Goal: Task Accomplishment & Management: Use online tool/utility

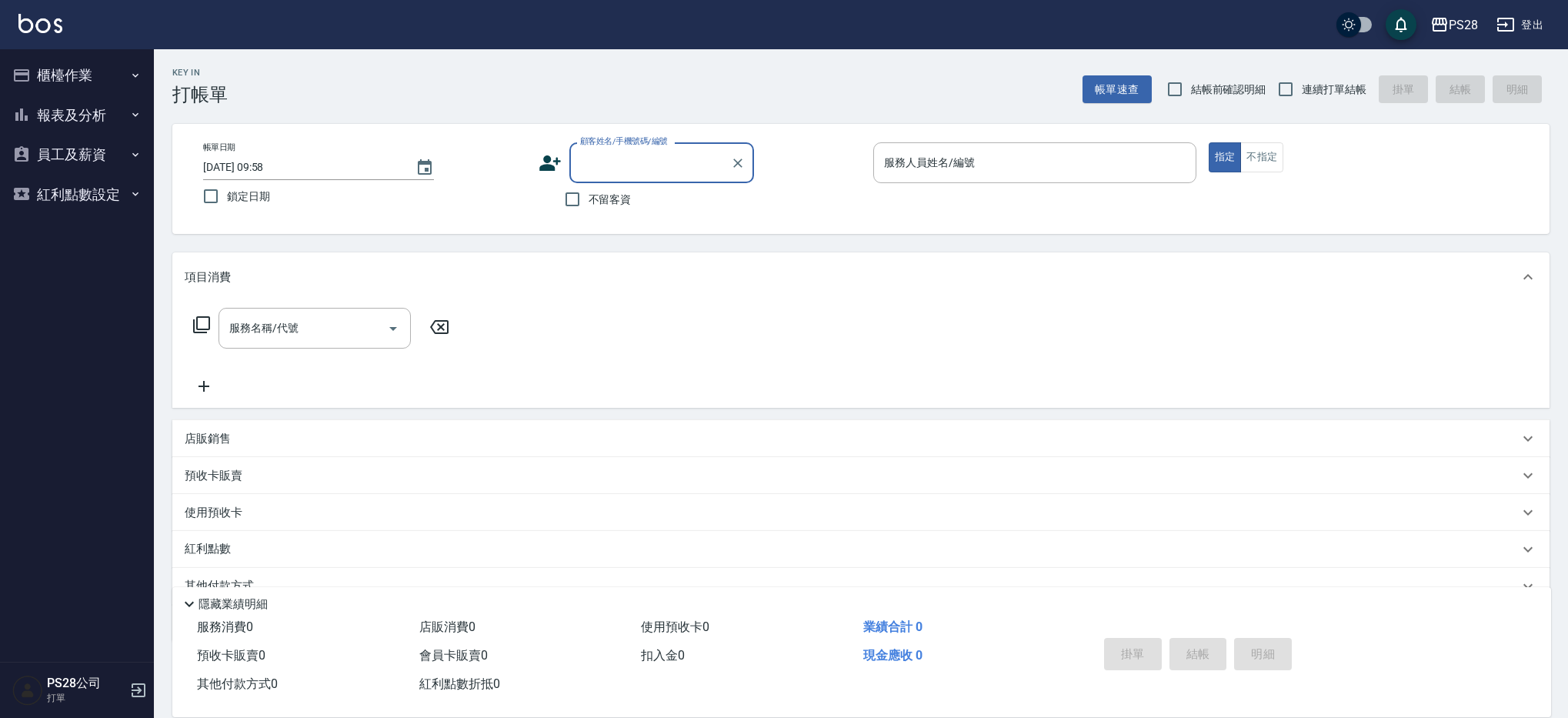
click at [594, 196] on span "不留客資" at bounding box center [610, 199] width 43 height 16
click at [589, 196] on input "不留客資" at bounding box center [572, 199] width 33 height 33
checkbox input "true"
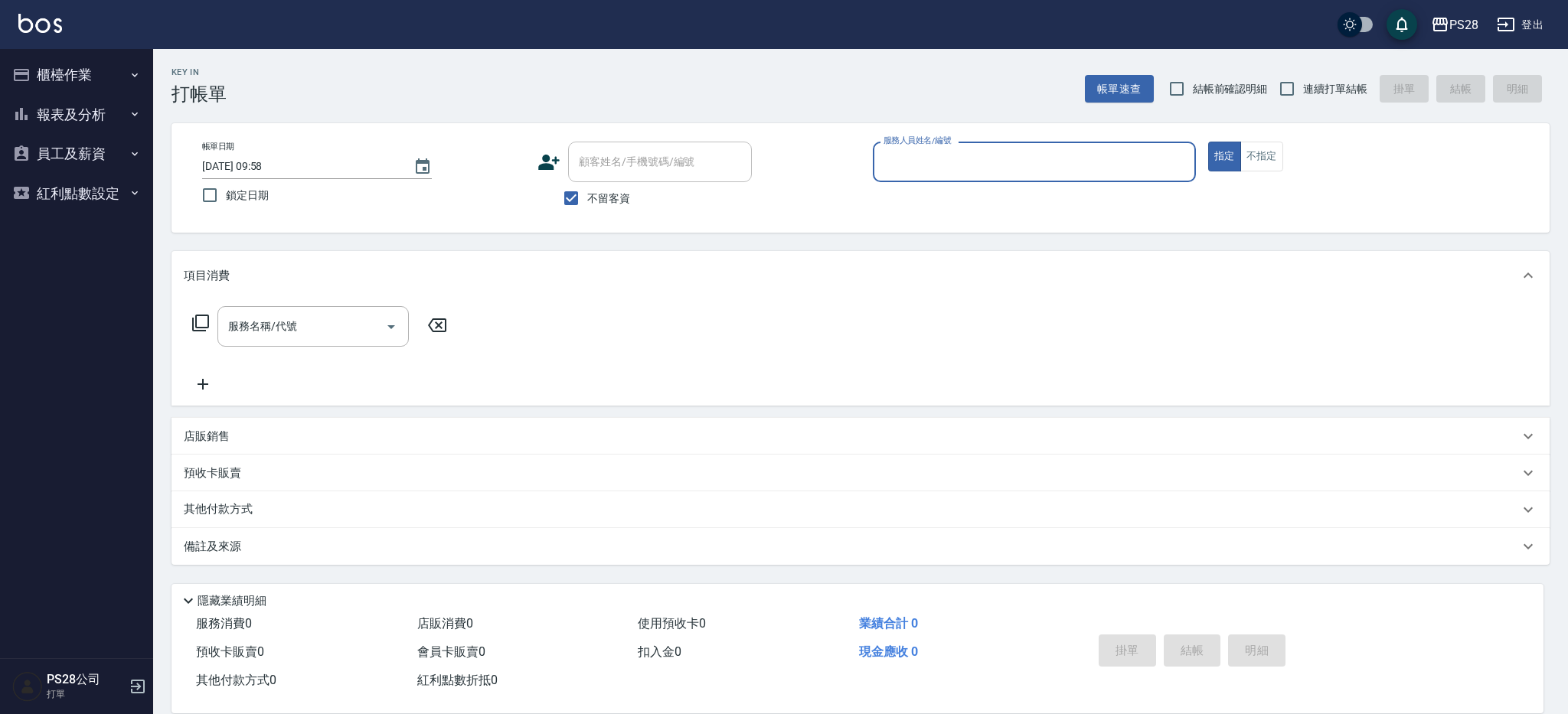
click at [1313, 93] on span "連續打單結帳" at bounding box center [1335, 89] width 64 height 16
click at [1303, 93] on input "連續打單結帳" at bounding box center [1287, 89] width 32 height 32
checkbox input "true"
click at [994, 177] on div "服務人員姓名/編號" at bounding box center [1034, 162] width 323 height 41
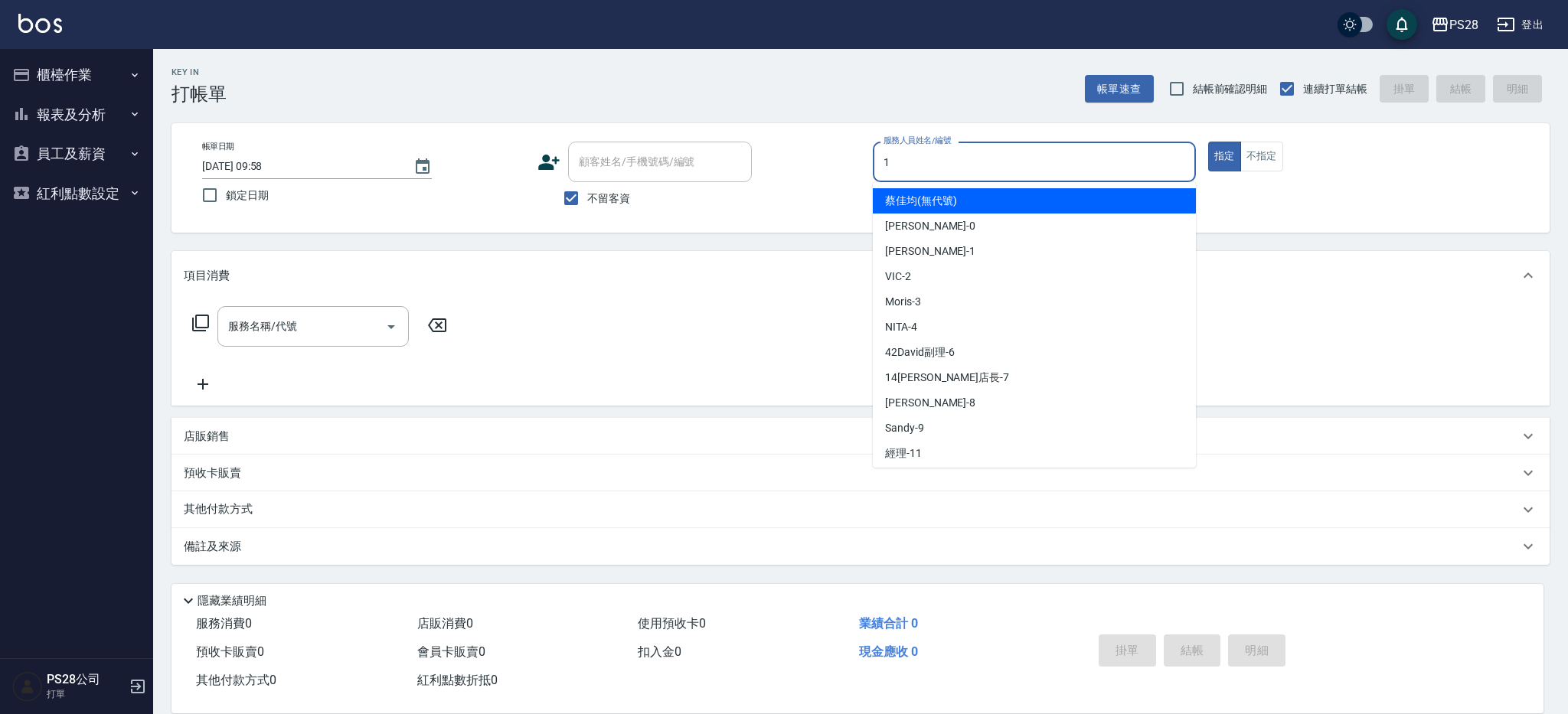
type input "1"
type button "true"
type input "[PERSON_NAME]-1"
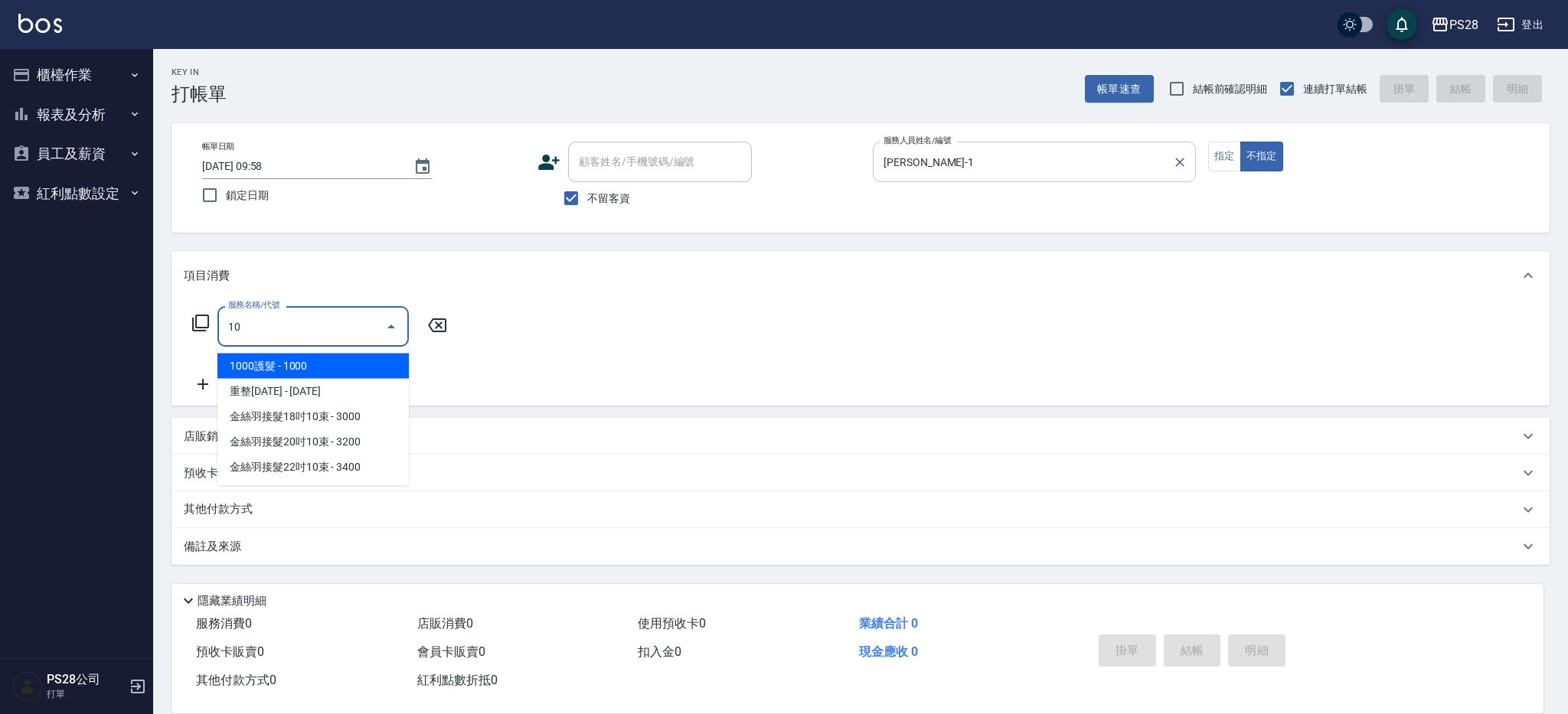
type input "1"
type input "洗髮399(0399)"
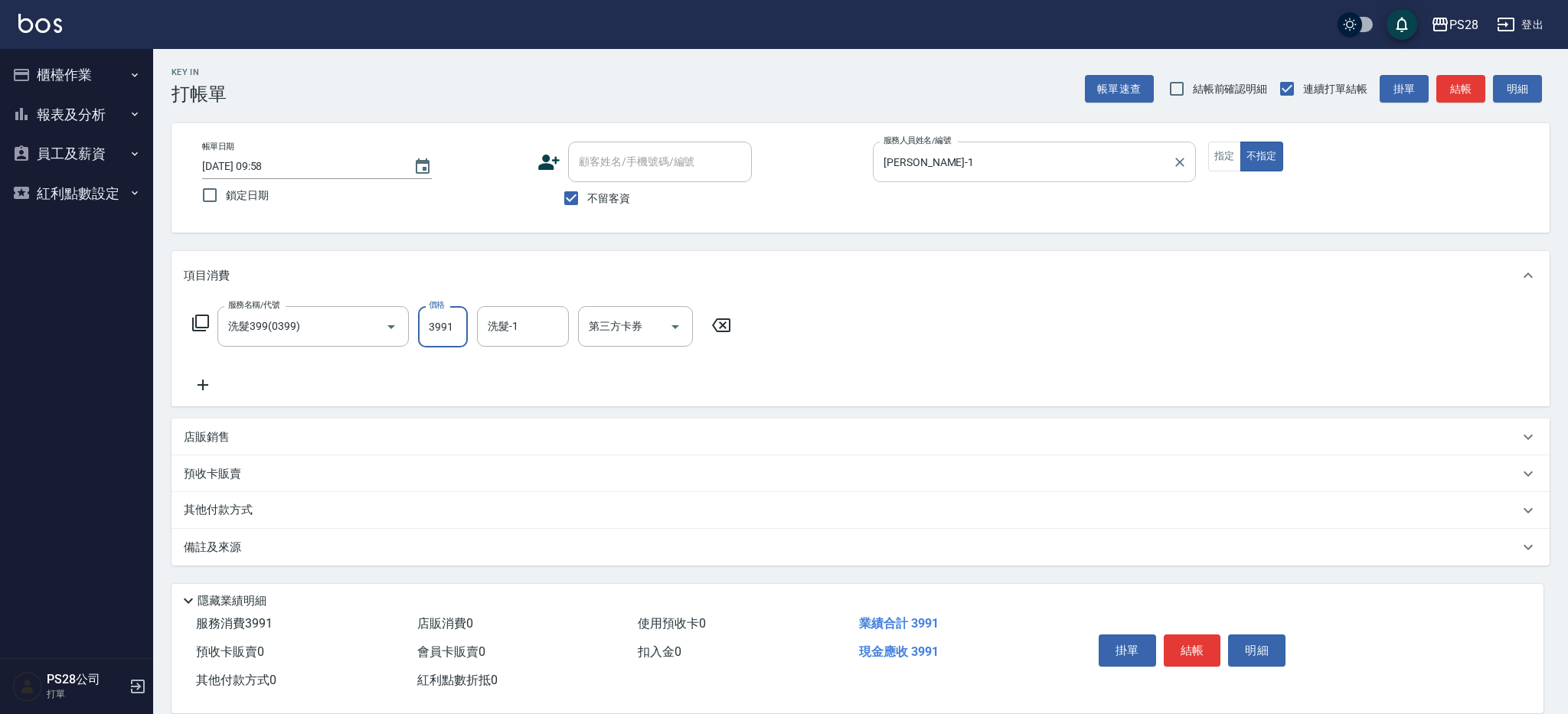
type input "399"
type input "[PERSON_NAME]-1"
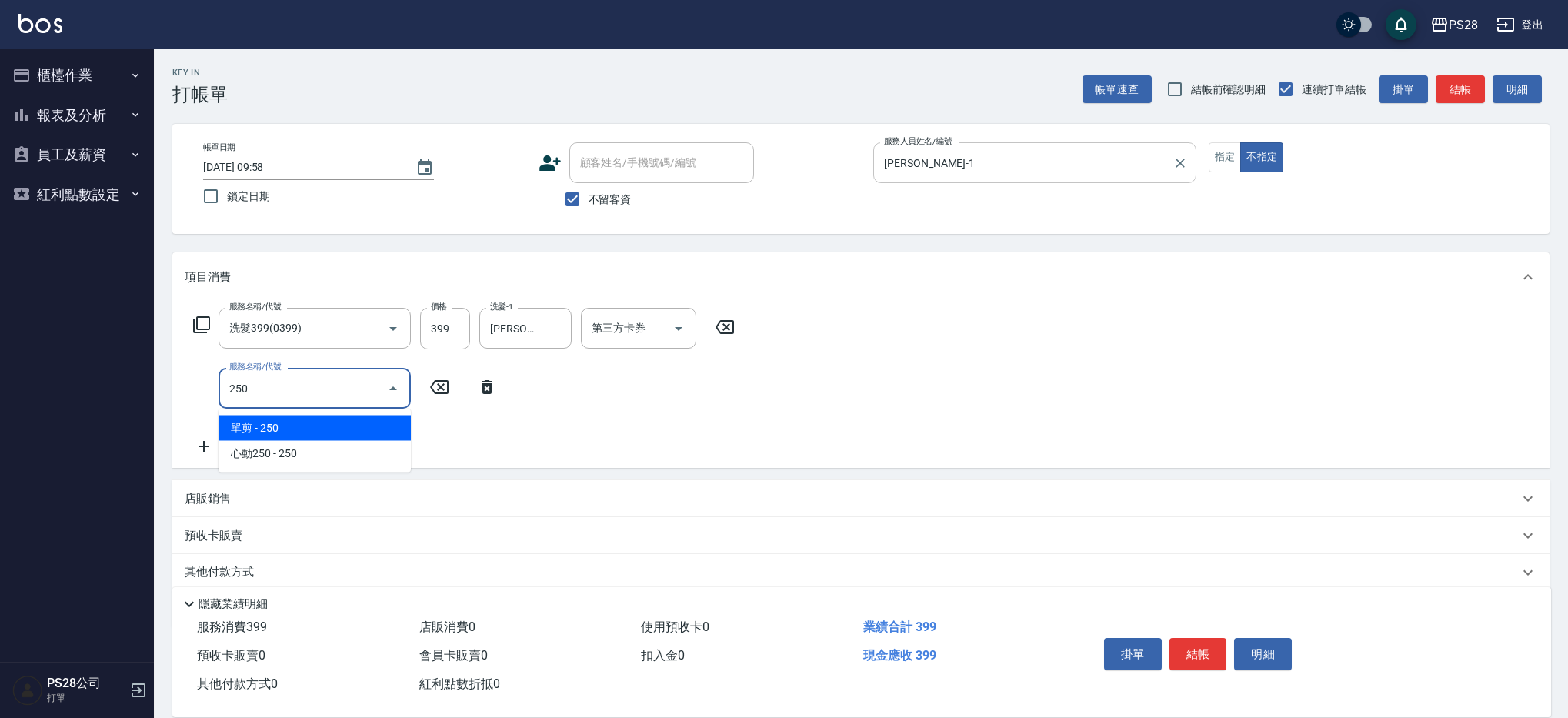
type input "單剪(250)"
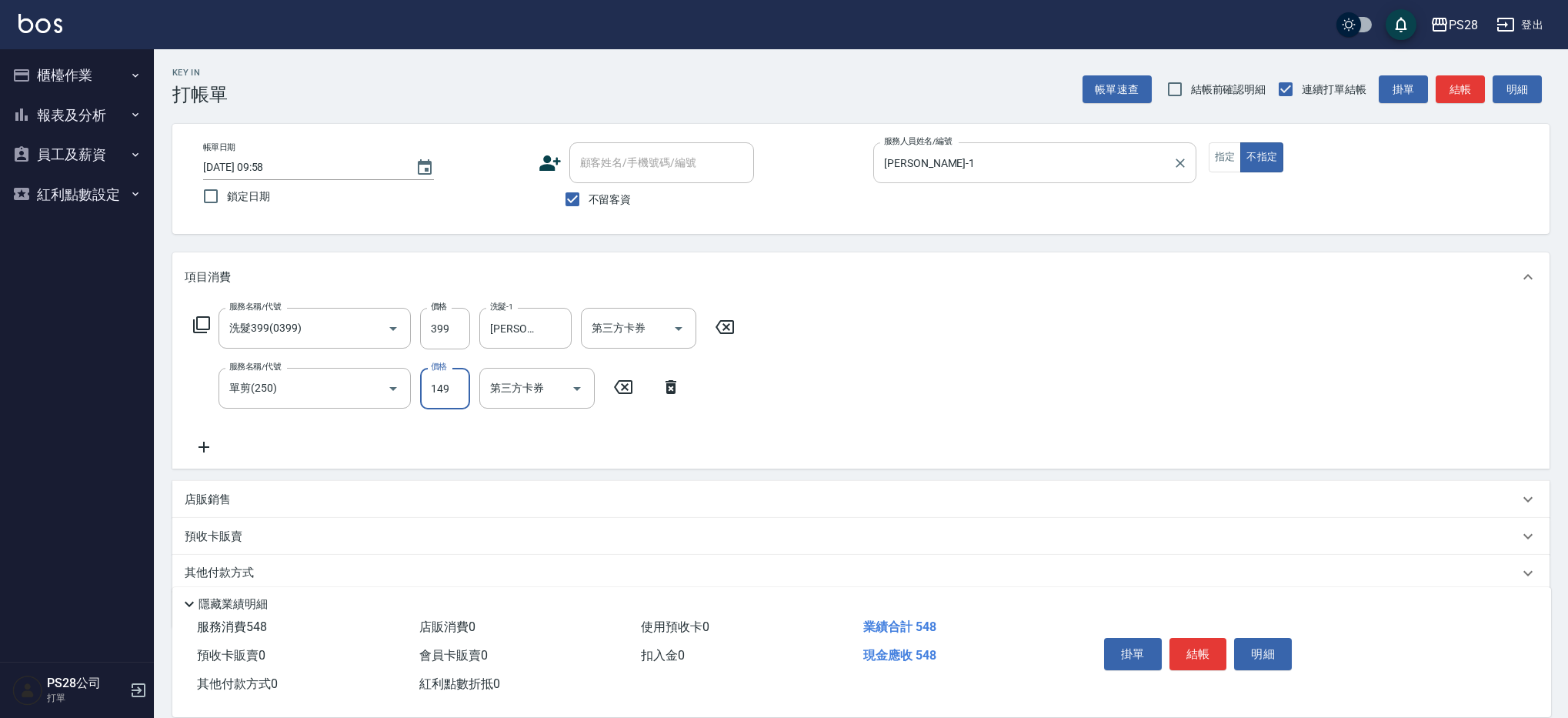
type input "149"
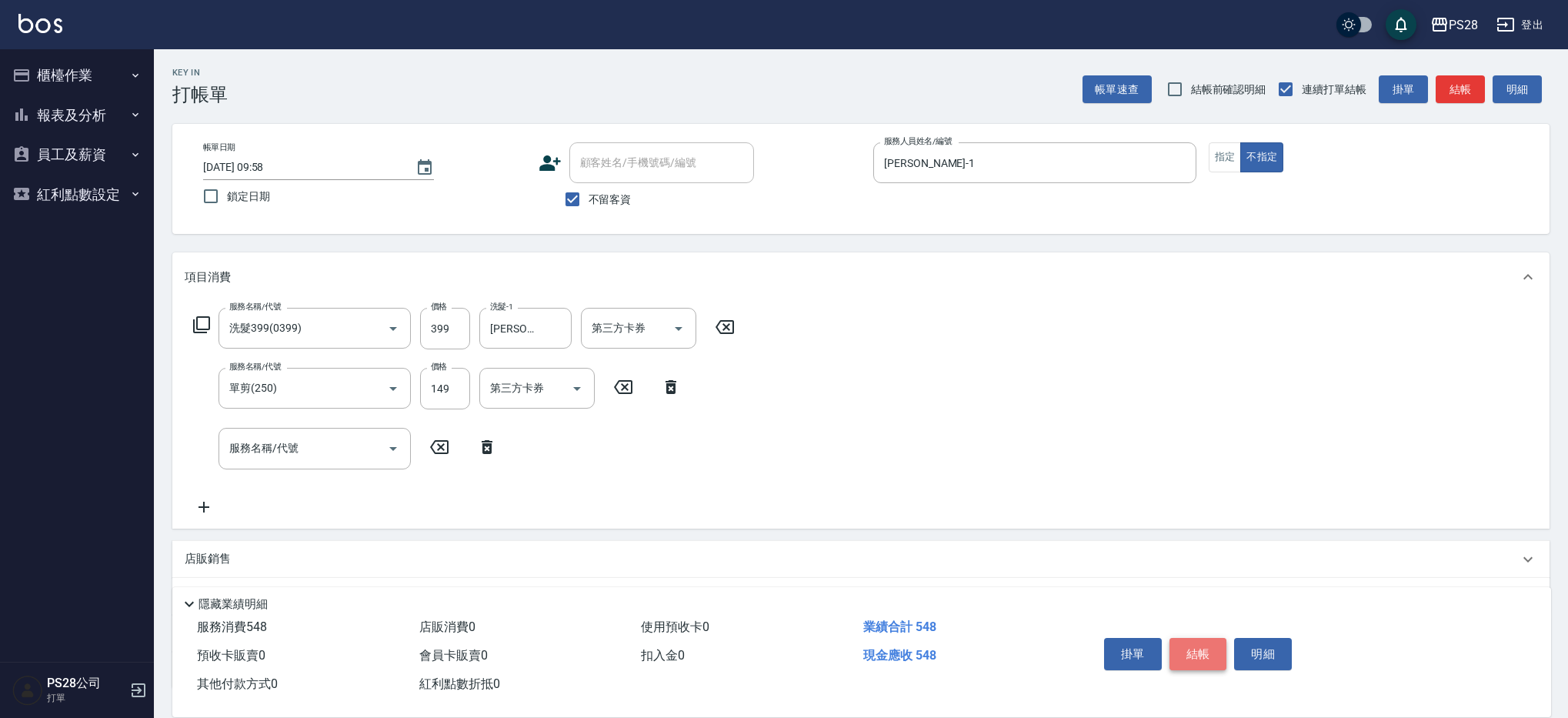
click at [1201, 645] on button "結帳" at bounding box center [1198, 654] width 57 height 33
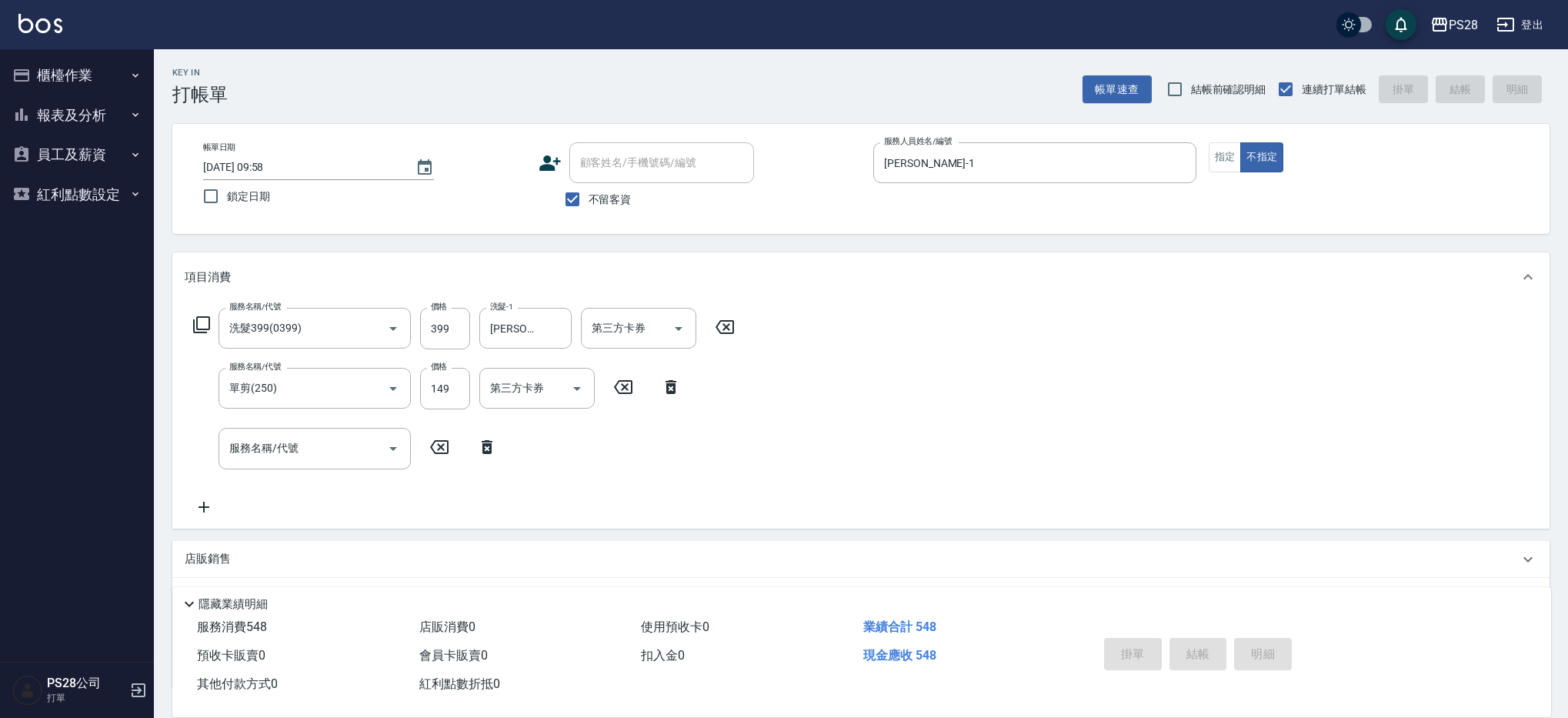
type input "[DATE] 14:17"
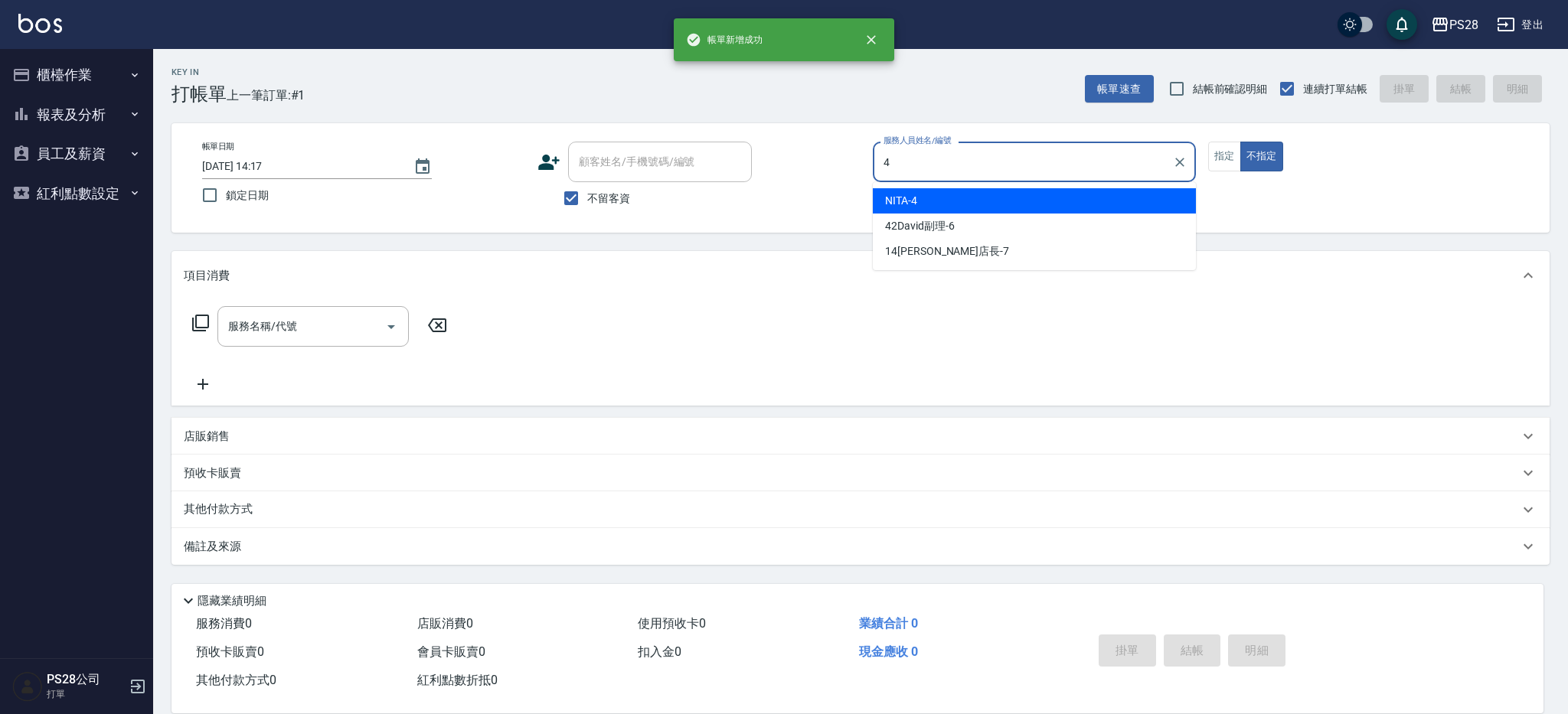
type input "4"
type button "false"
type input "NITA-4"
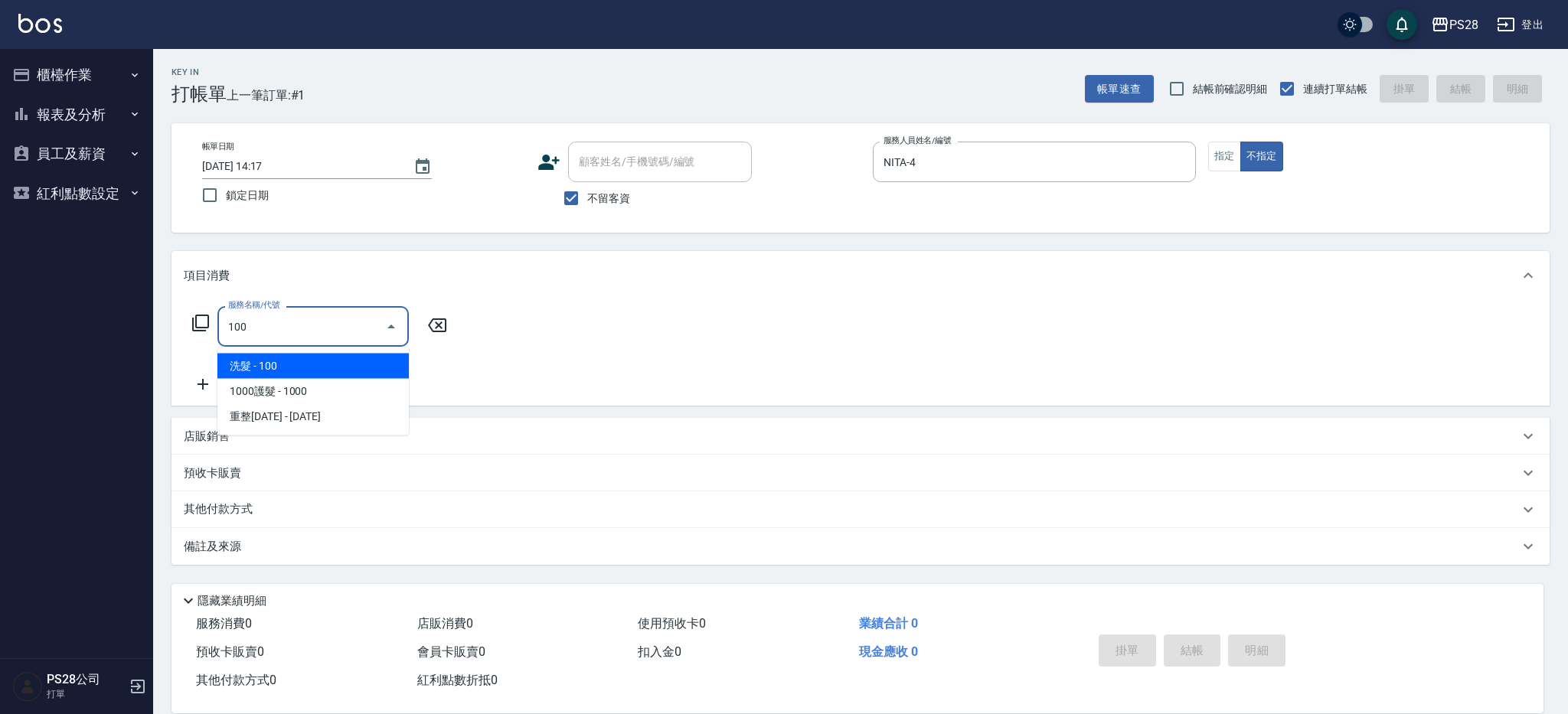
type input "洗髮(100)"
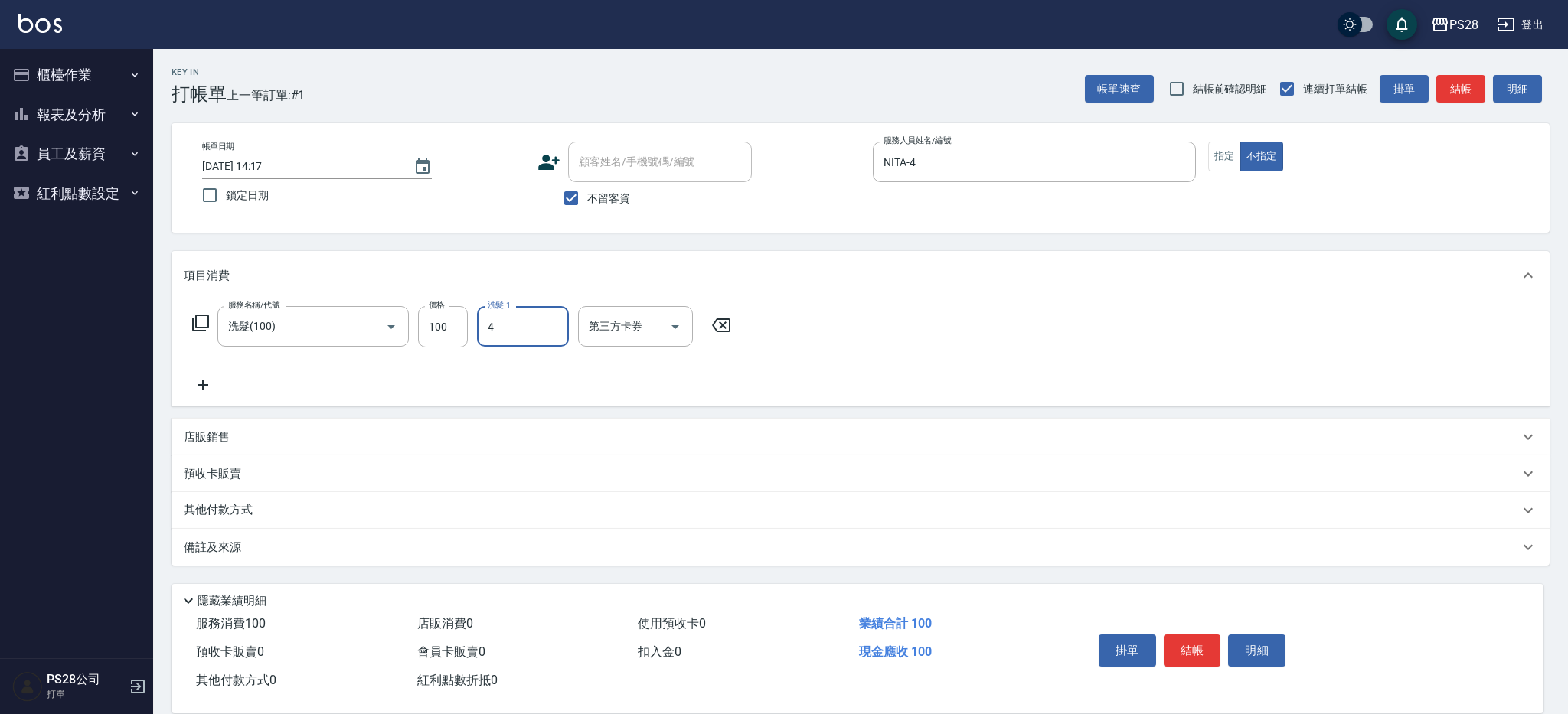
type input "NITA-4"
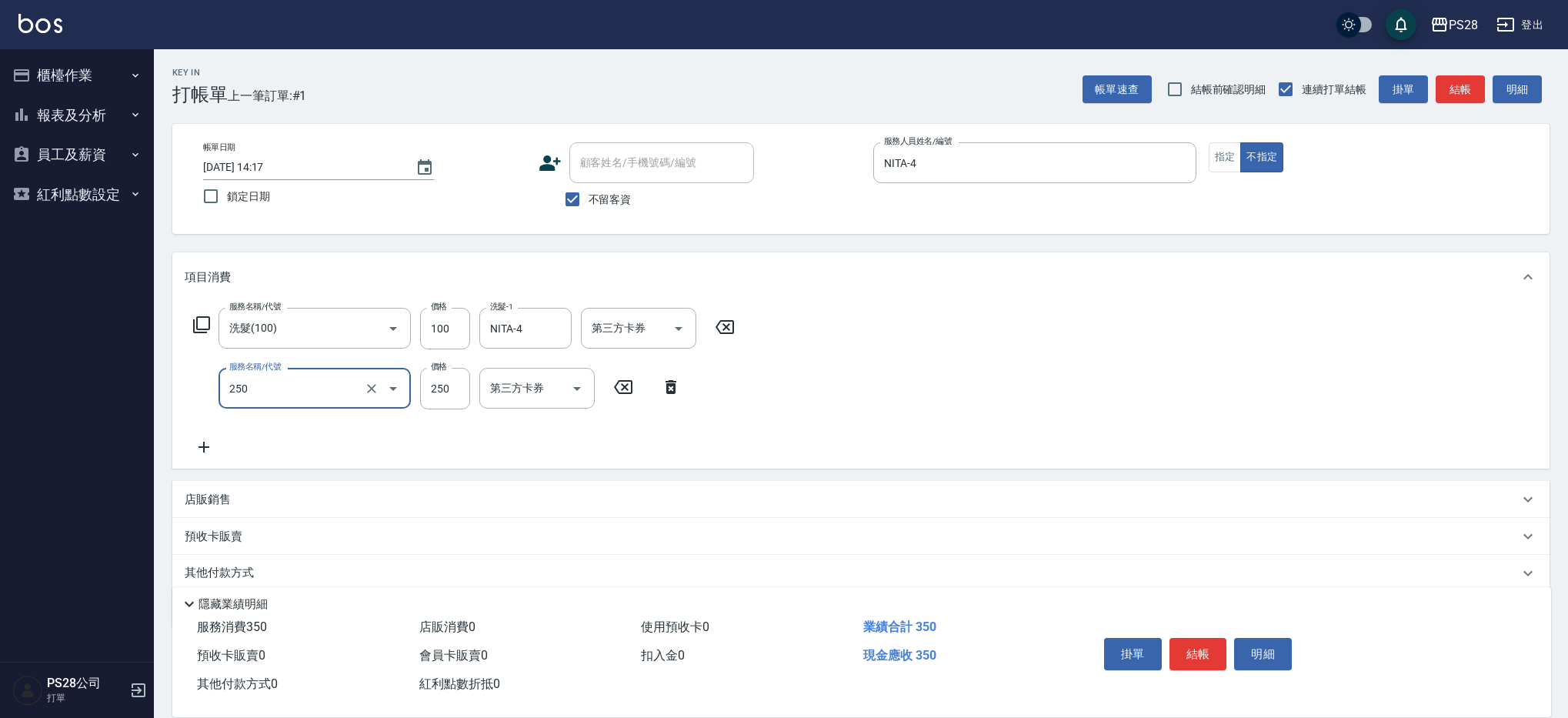
type input "單剪(250)"
type input "149"
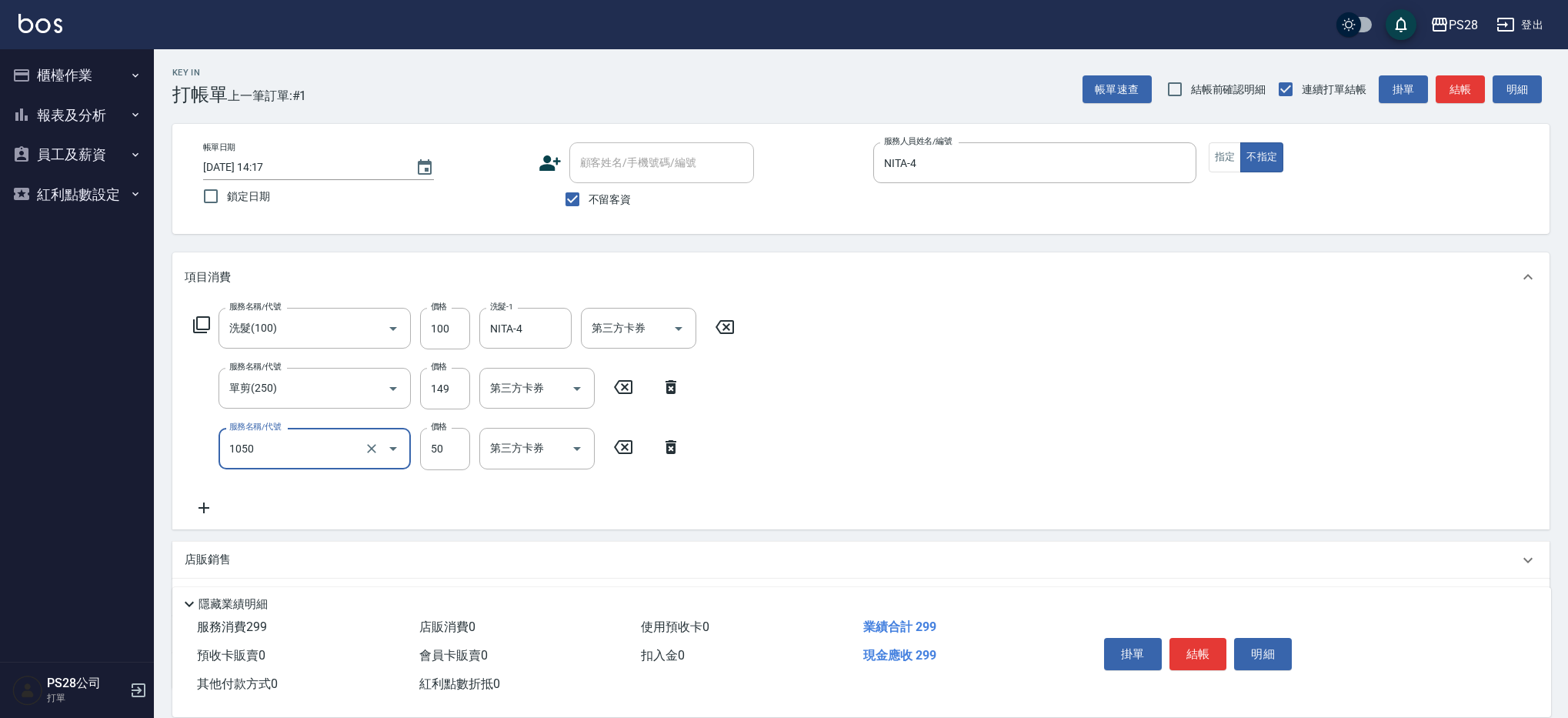
type input "精油(1050)"
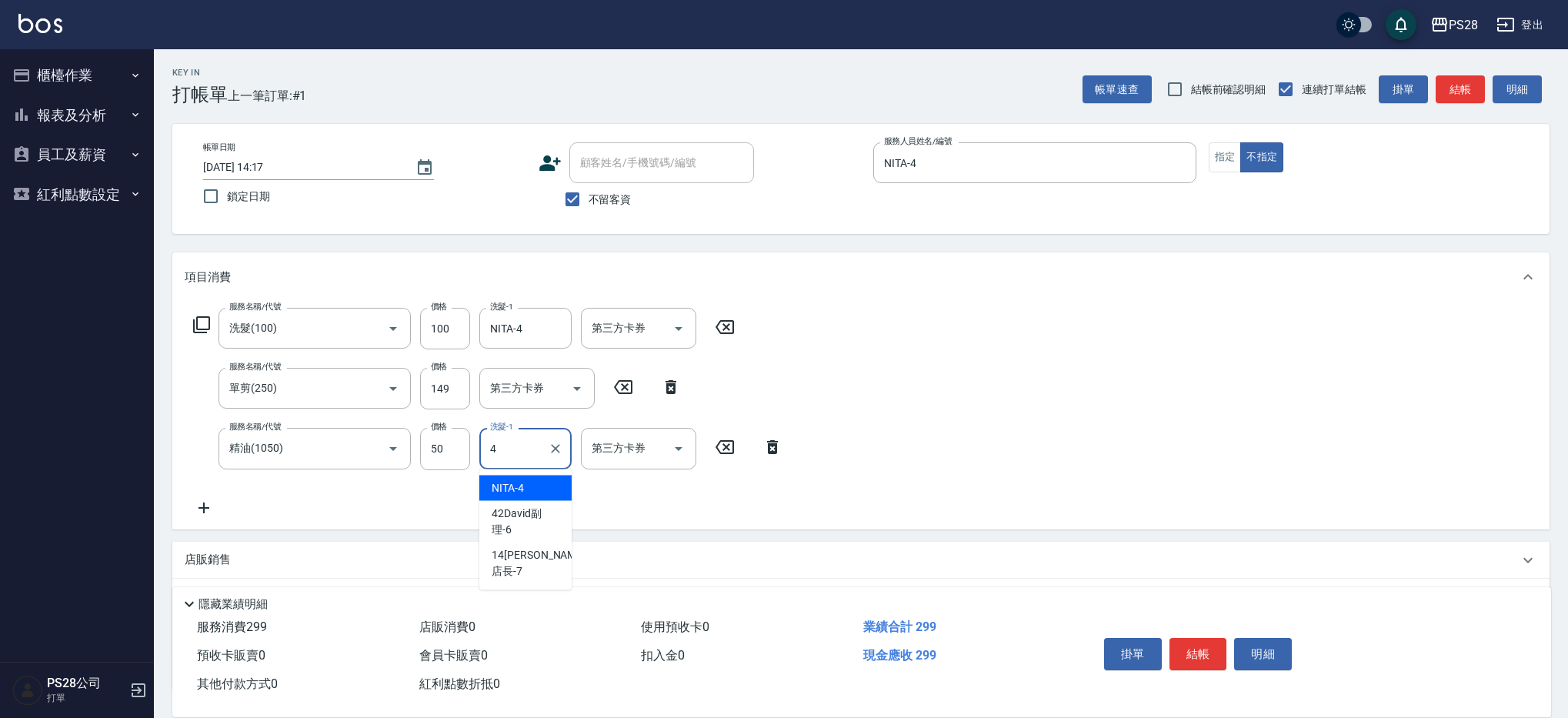
type input "NITA-4"
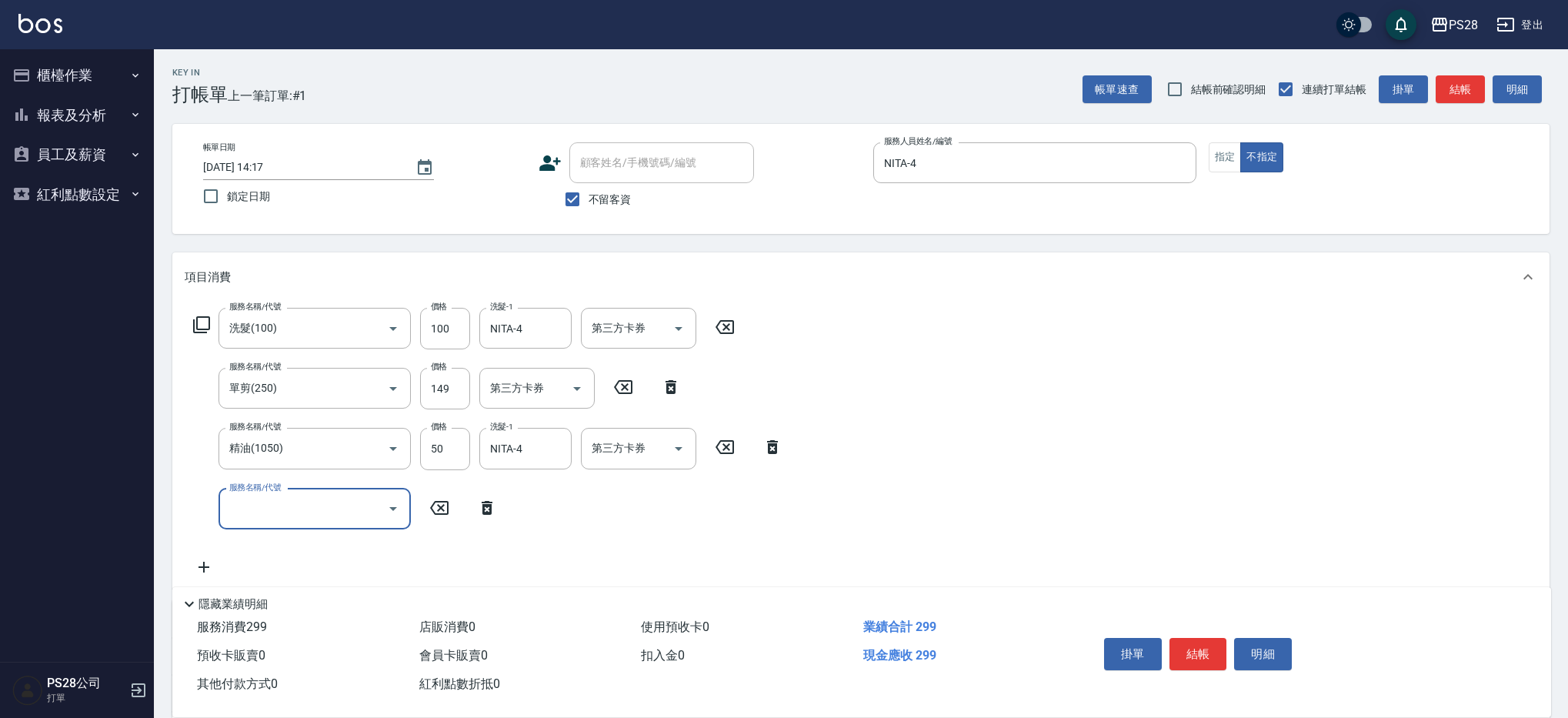
click at [1198, 638] on button "結帳" at bounding box center [1198, 654] width 57 height 33
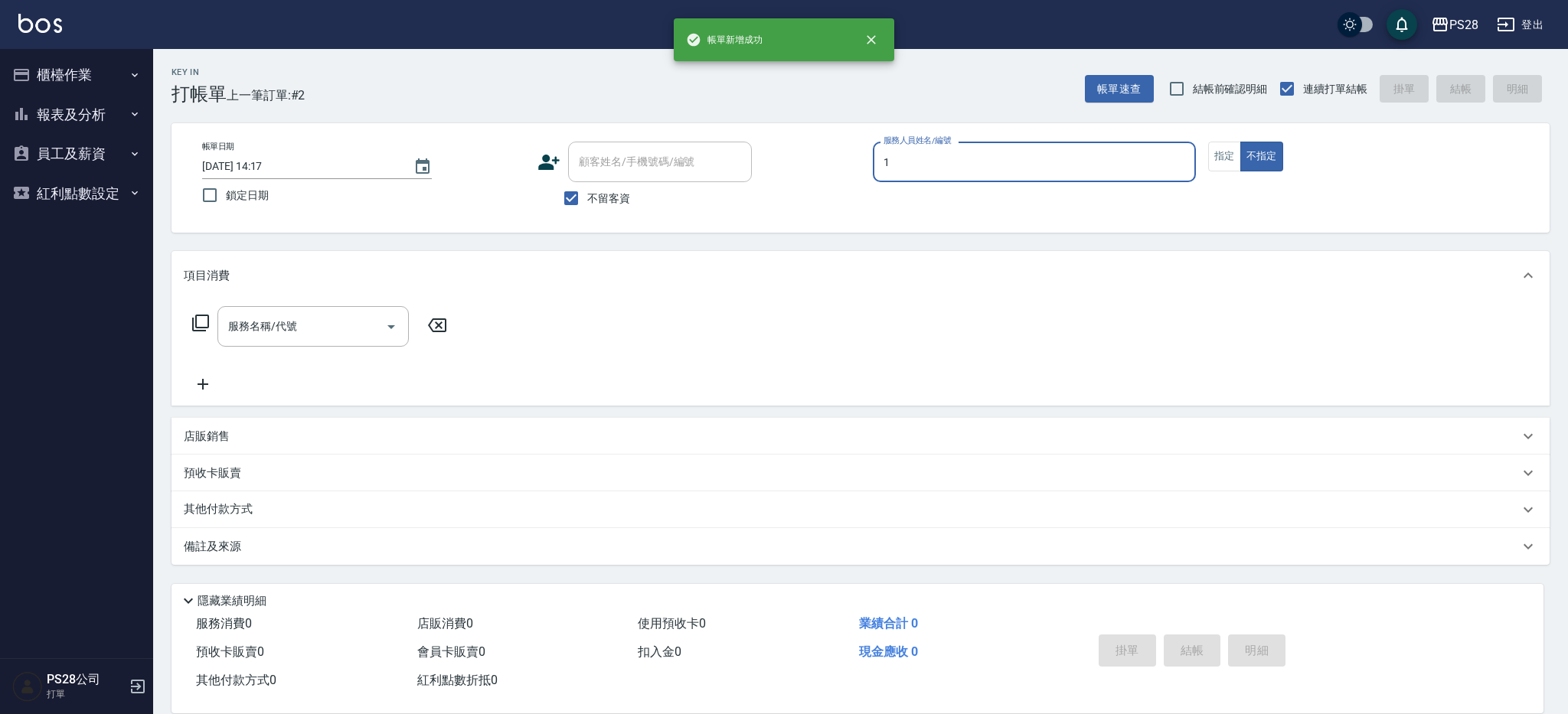
type input "[PERSON_NAME]-1"
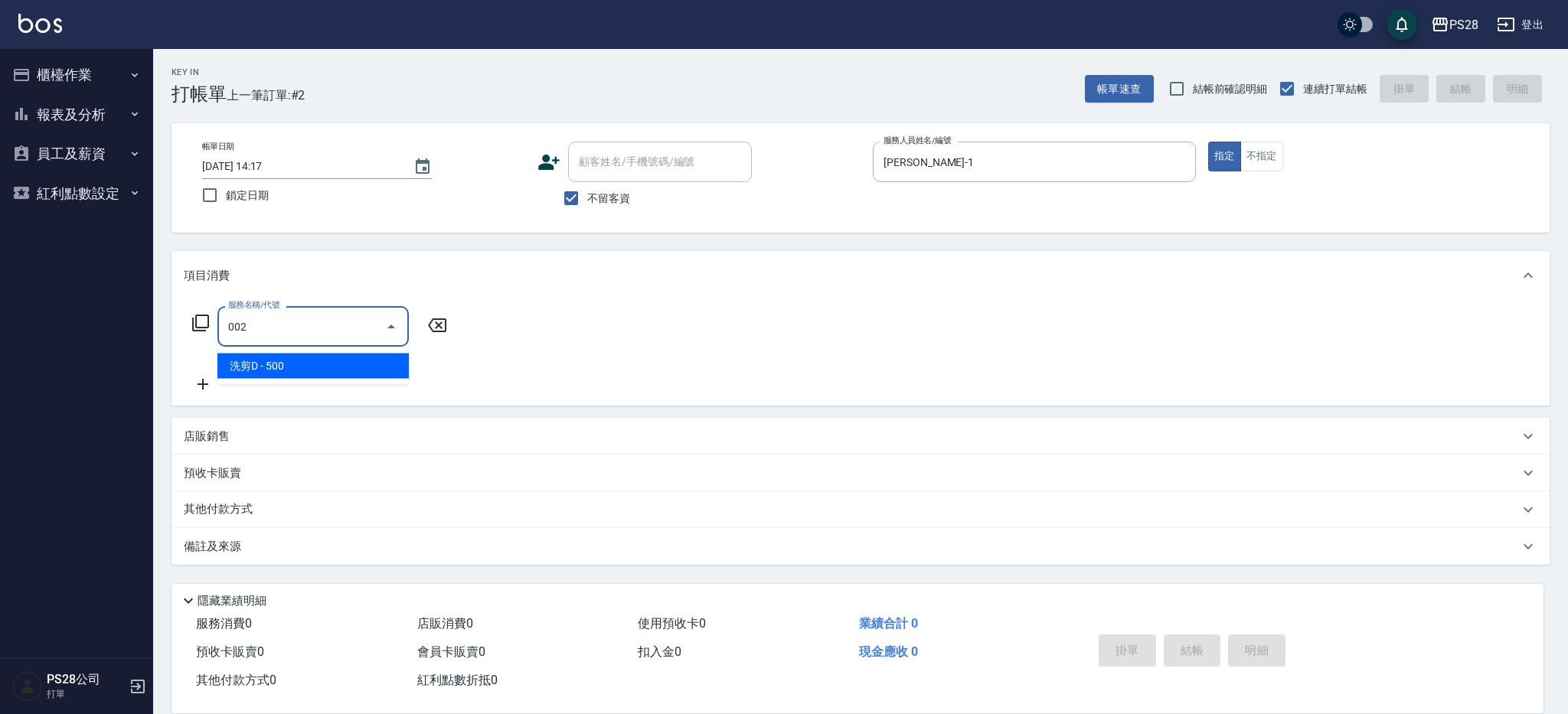
type input "洗剪D(002)"
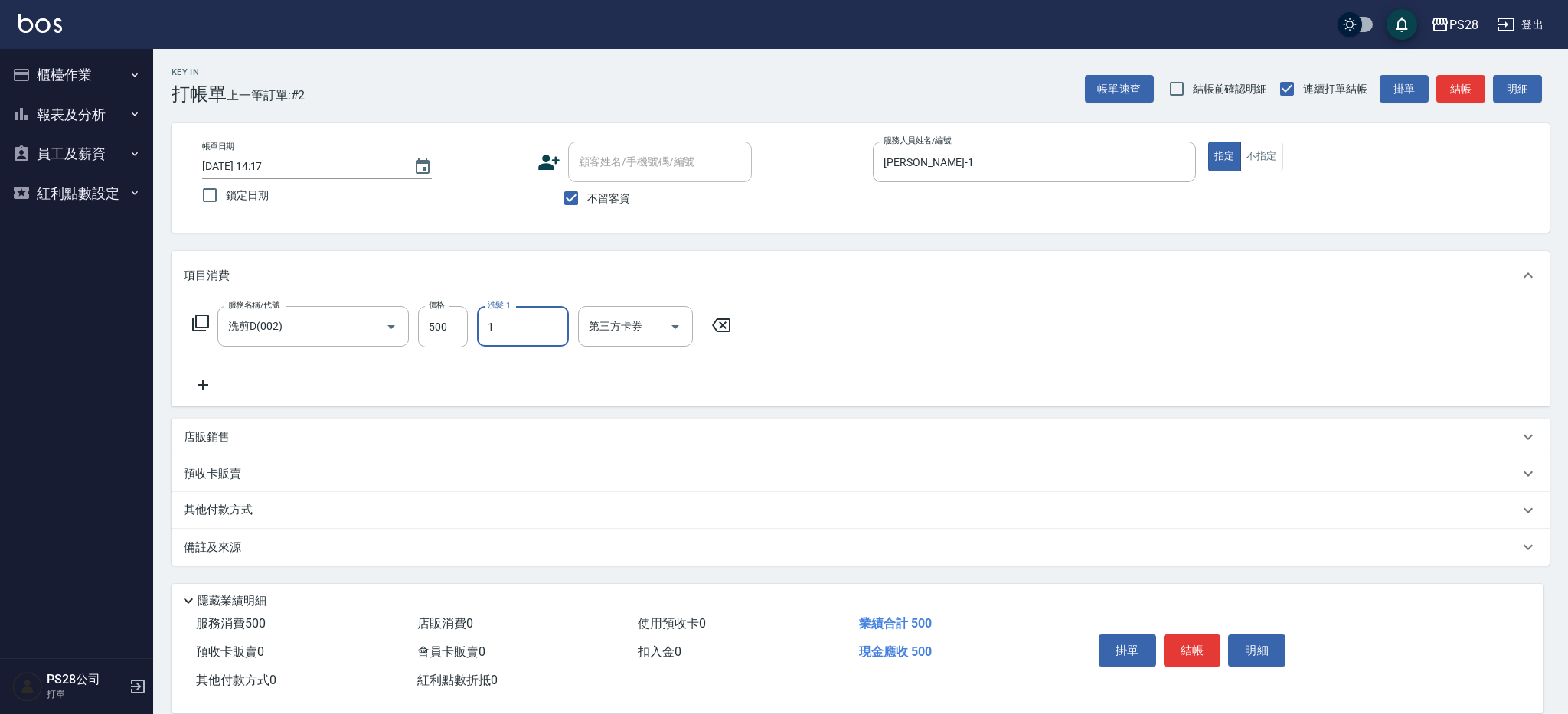
type input "[PERSON_NAME]-1"
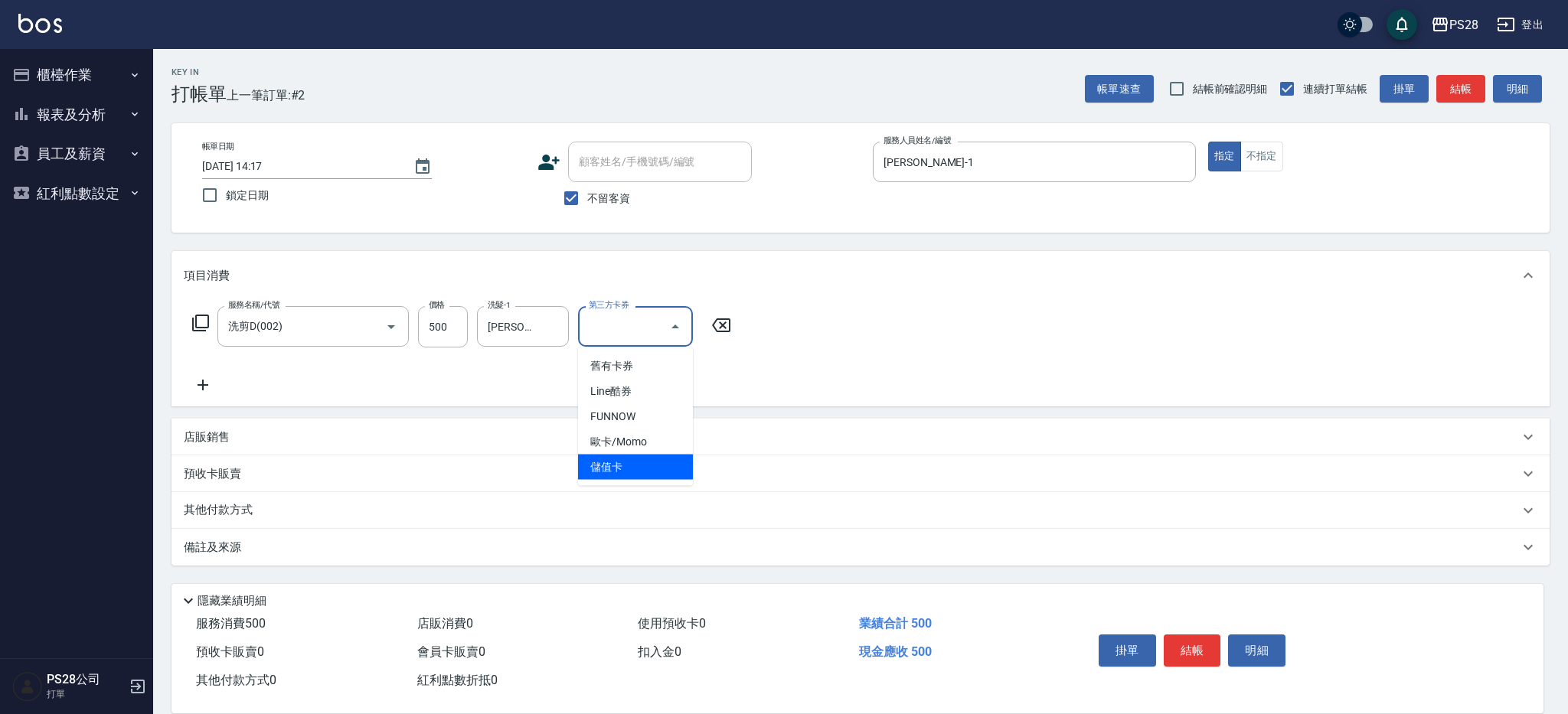
type input "儲值卡"
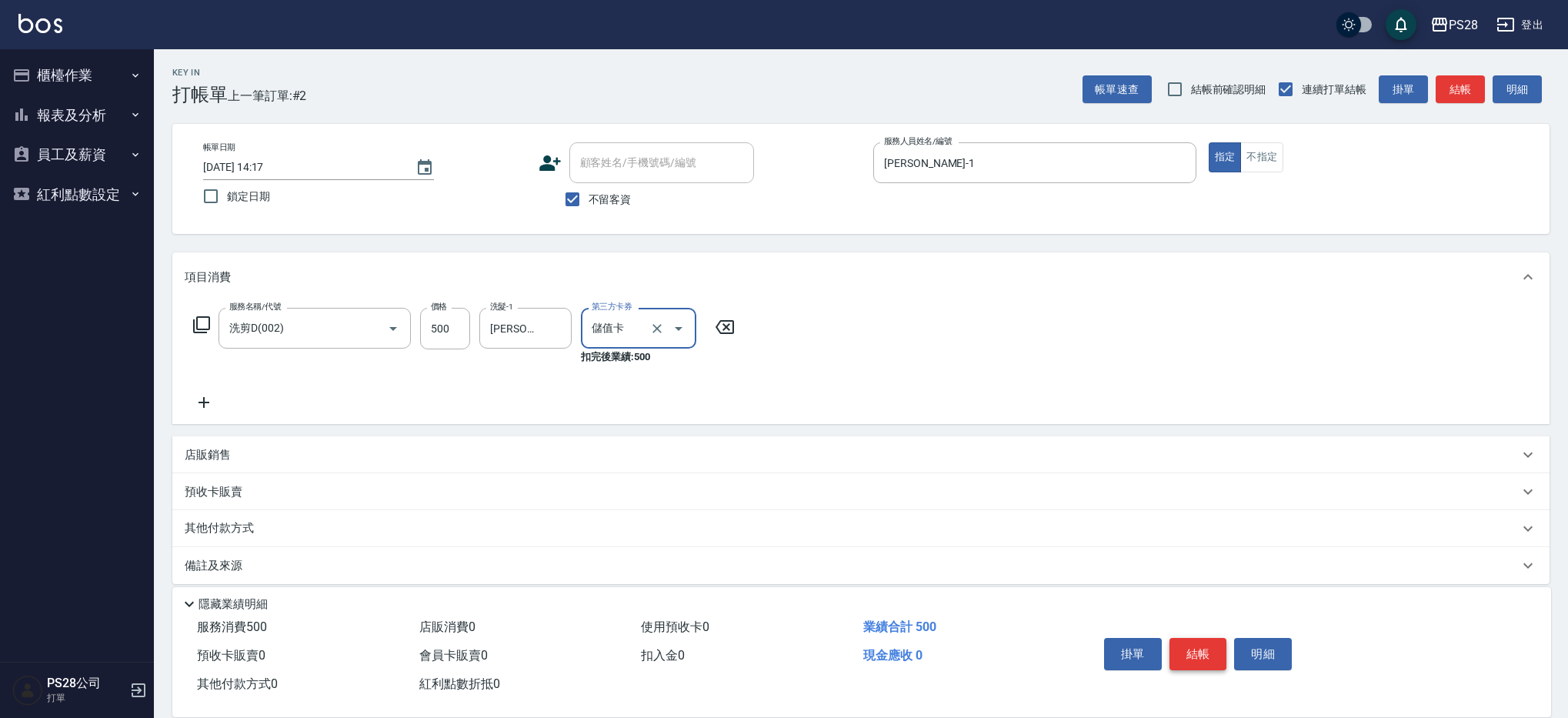
click at [1196, 648] on button "結帳" at bounding box center [1198, 654] width 57 height 33
